Goal: Task Accomplishment & Management: Manage account settings

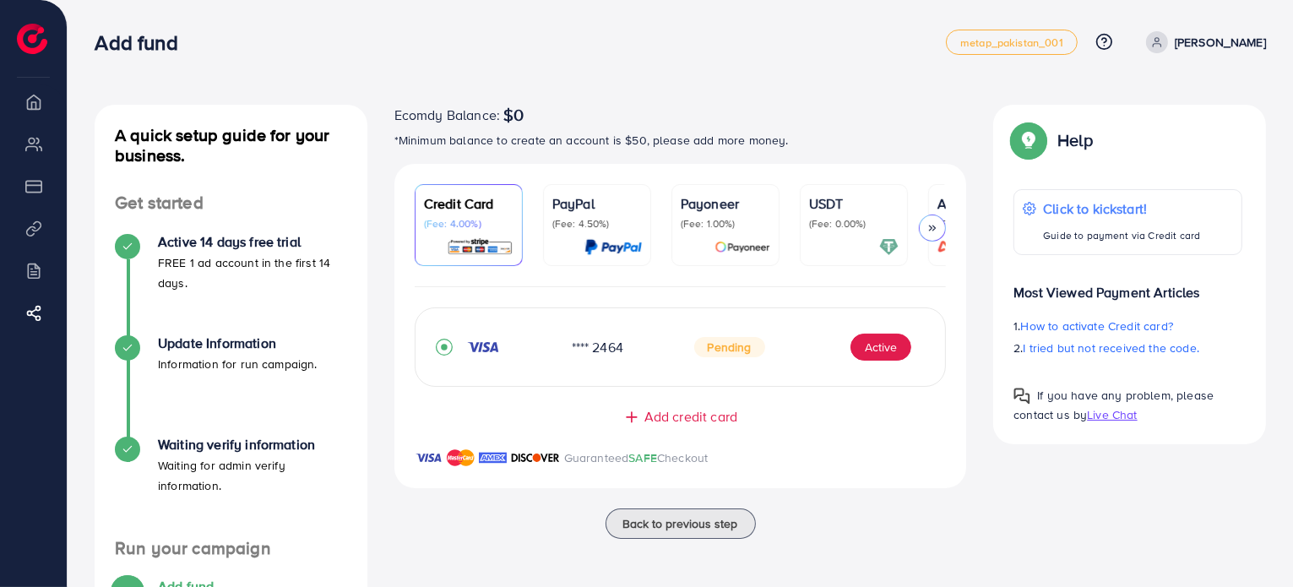
click at [1152, 43] on span at bounding box center [1157, 42] width 22 height 22
click at [1152, 96] on span "Log out" at bounding box center [1165, 100] width 46 height 20
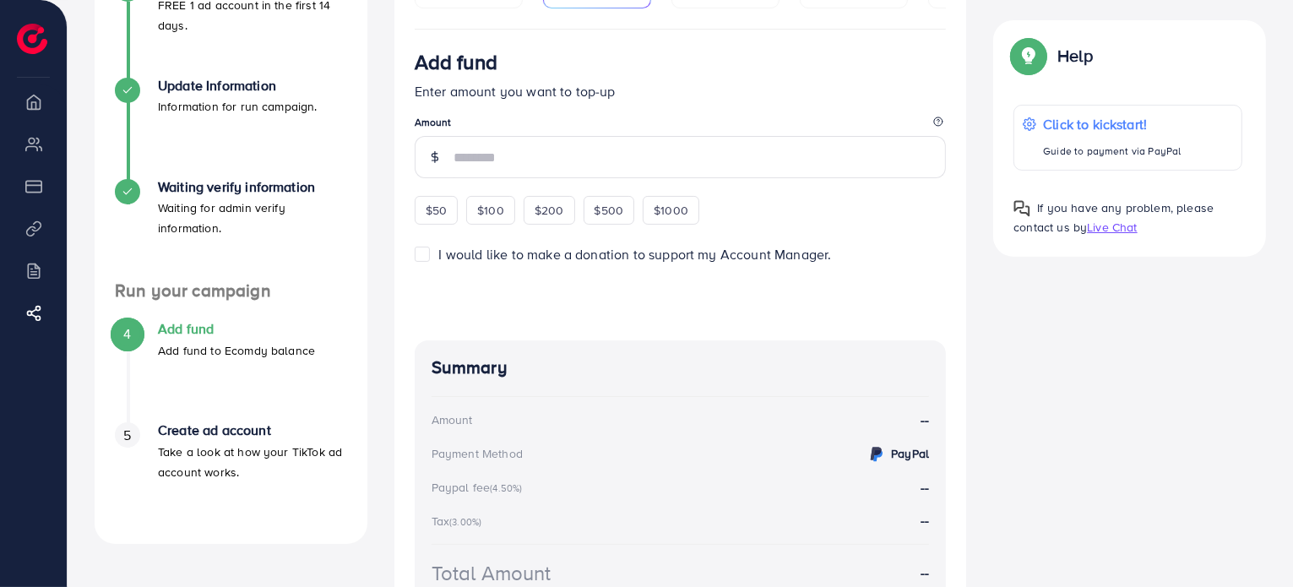
scroll to position [241, 0]
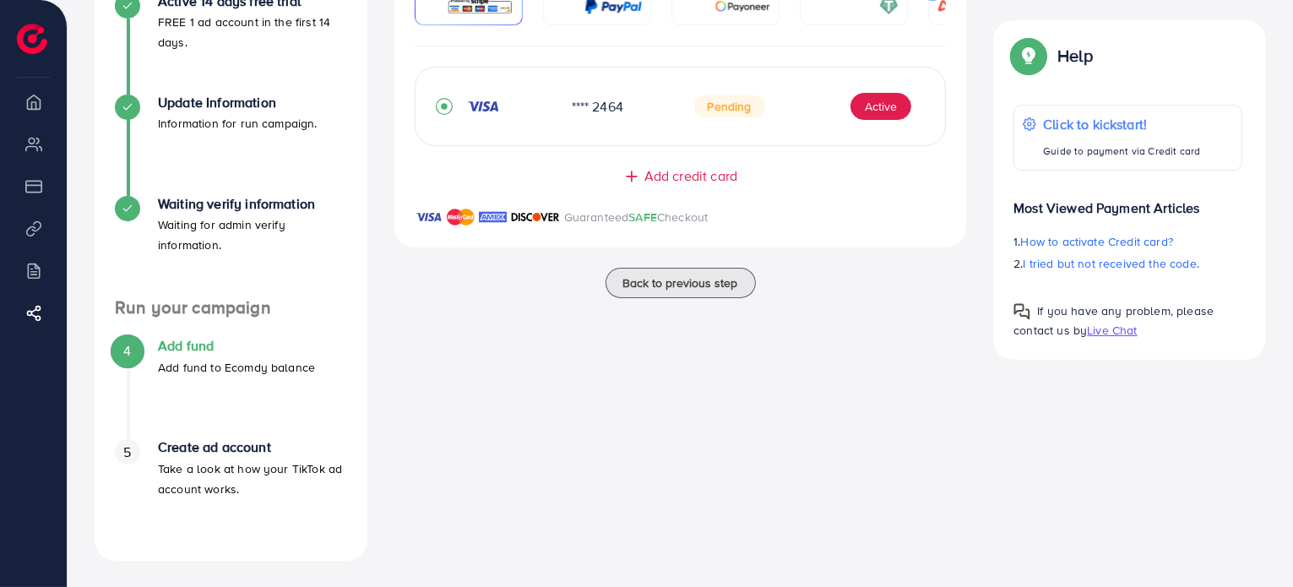
click at [445, 110] on icon "record circle" at bounding box center [444, 106] width 7 height 7
click at [721, 123] on div "**** 2464 Pending Active" at bounding box center [681, 106] width 490 height 37
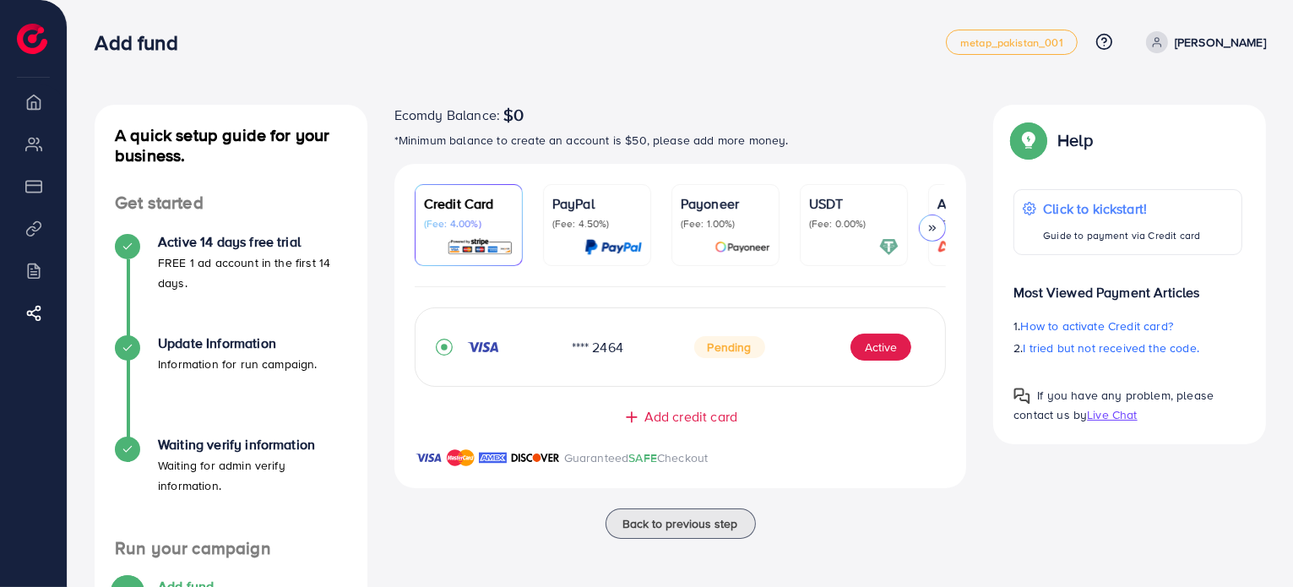
click at [1194, 38] on p "[PERSON_NAME]" at bounding box center [1220, 42] width 91 height 20
click at [1174, 100] on span "Log out" at bounding box center [1165, 100] width 46 height 20
